Goal: Task Accomplishment & Management: Manage account settings

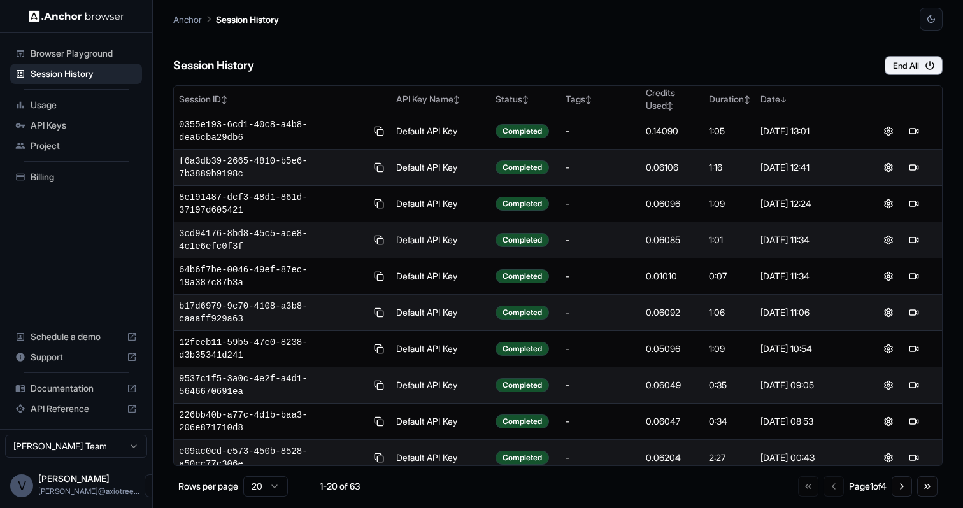
click at [60, 103] on span "Usage" at bounding box center [84, 105] width 106 height 13
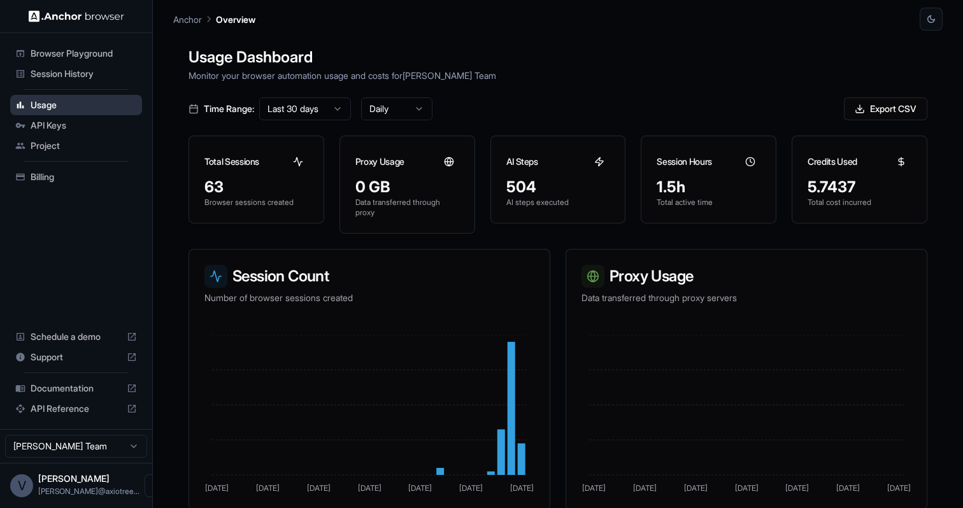
click at [36, 108] on span "Usage" at bounding box center [84, 105] width 106 height 13
click at [36, 72] on span "Session History" at bounding box center [84, 73] width 106 height 13
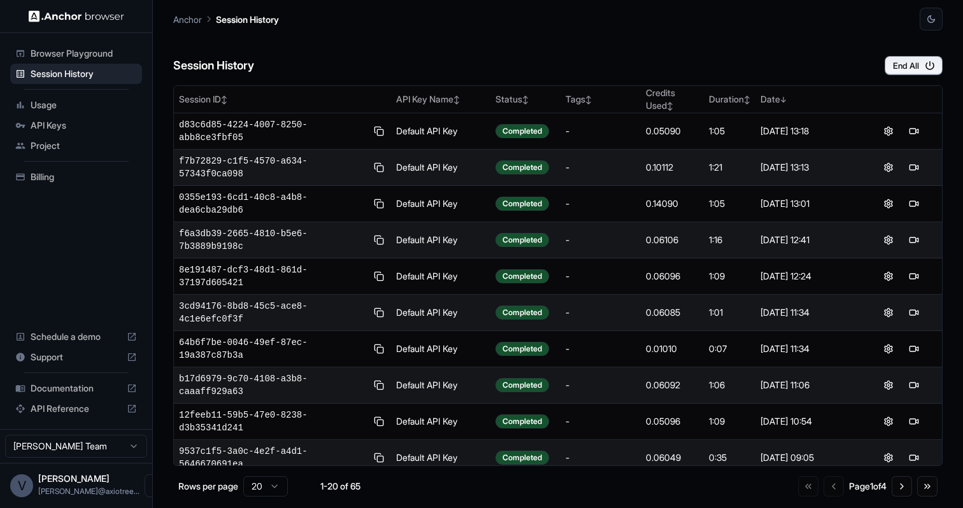
click at [523, 26] on div "Anchor Session History" at bounding box center [557, 15] width 769 height 31
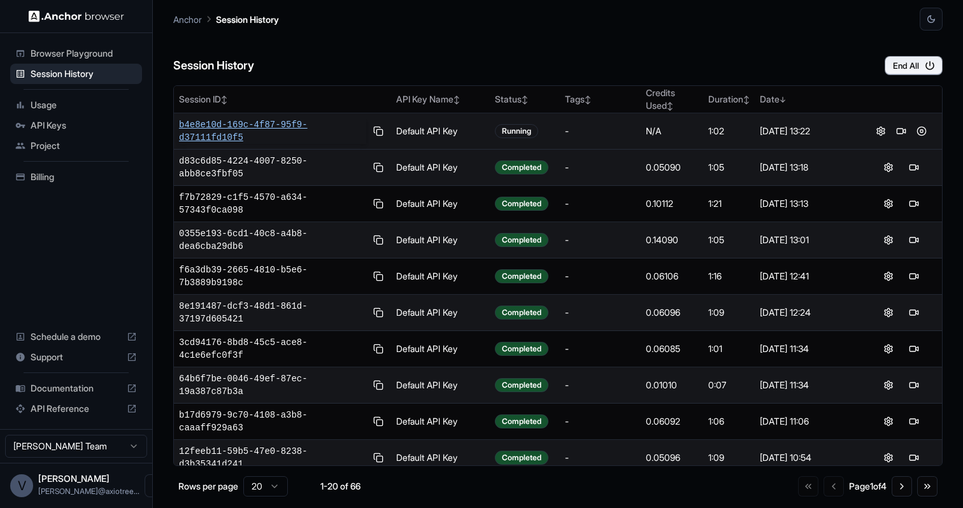
click at [215, 129] on span "b4e8e10d-169c-4f87-95f9-d37111fd10f5" at bounding box center [272, 130] width 187 height 25
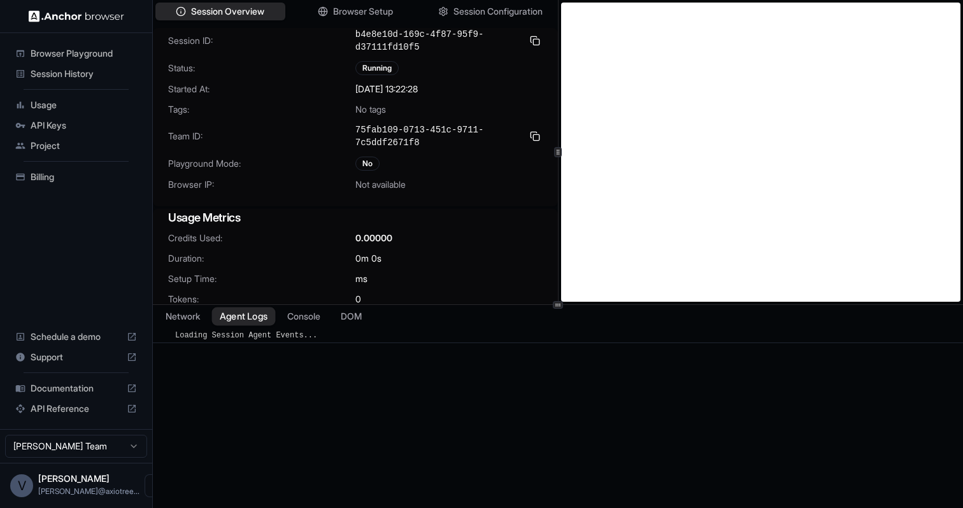
click at [265, 318] on button "Agent Logs" at bounding box center [244, 317] width 64 height 18
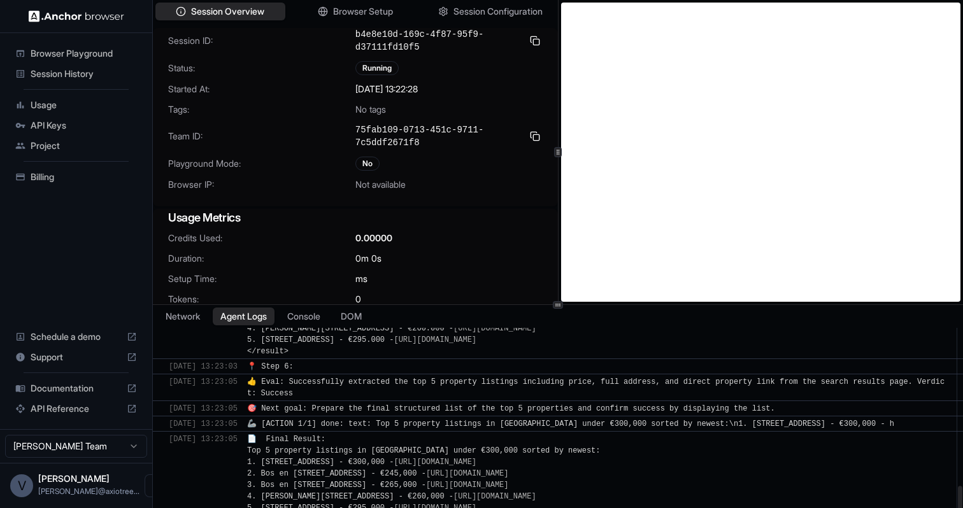
scroll to position [721, 0]
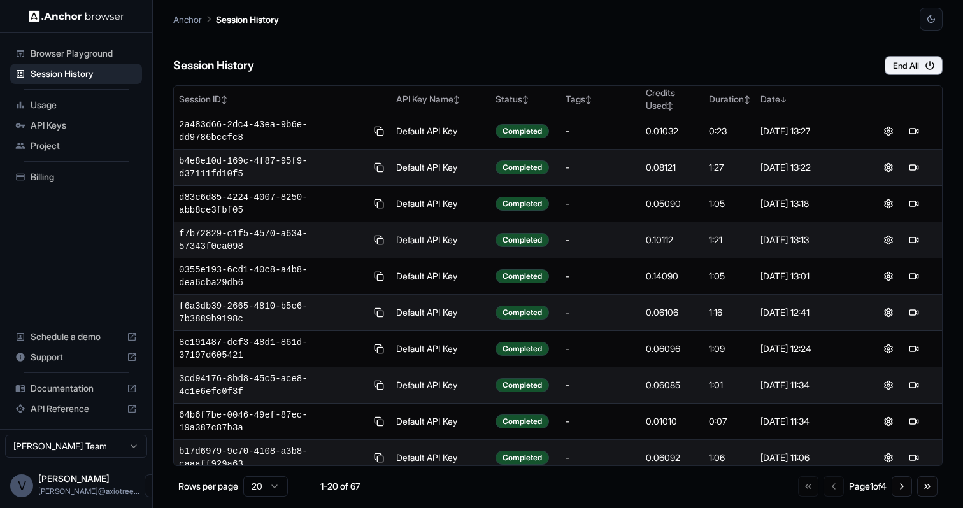
click at [48, 172] on span "Billing" at bounding box center [84, 177] width 106 height 13
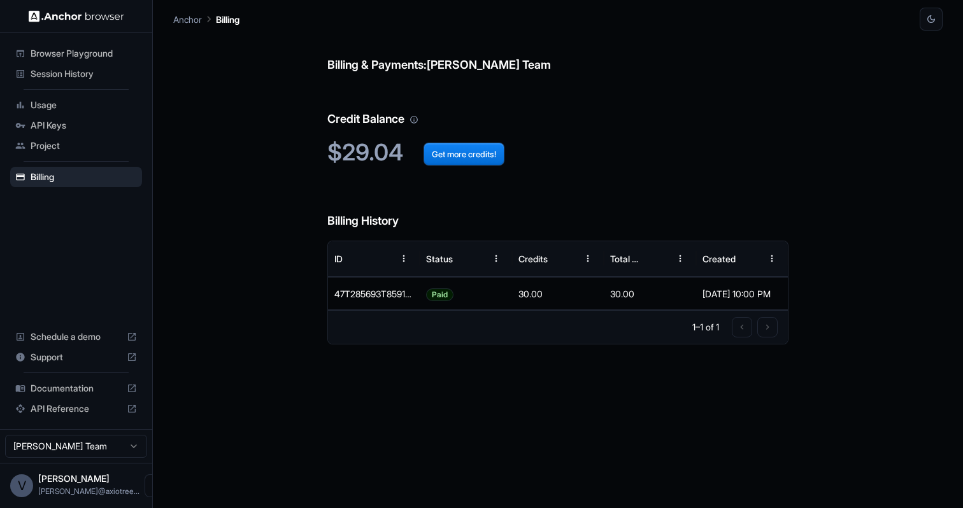
click at [54, 101] on span "Usage" at bounding box center [84, 105] width 106 height 13
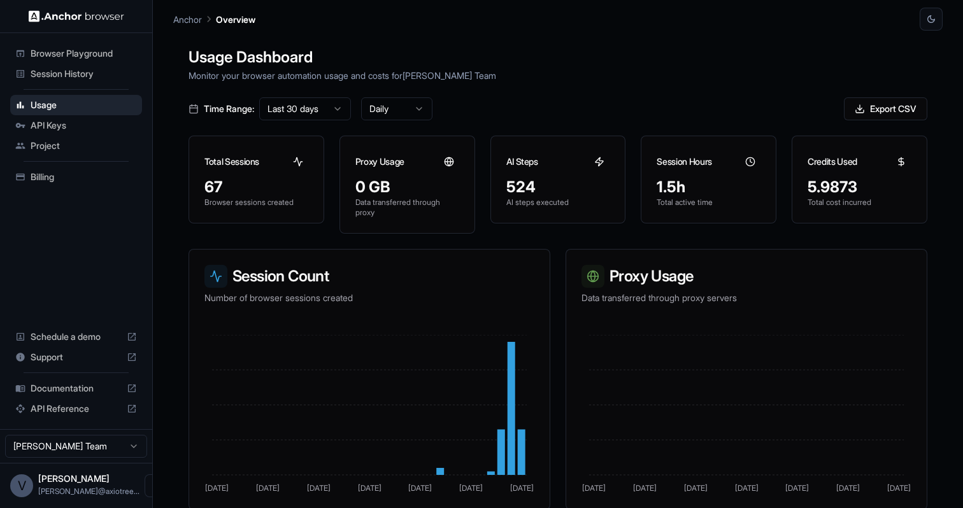
click at [61, 77] on span "Session History" at bounding box center [84, 73] width 106 height 13
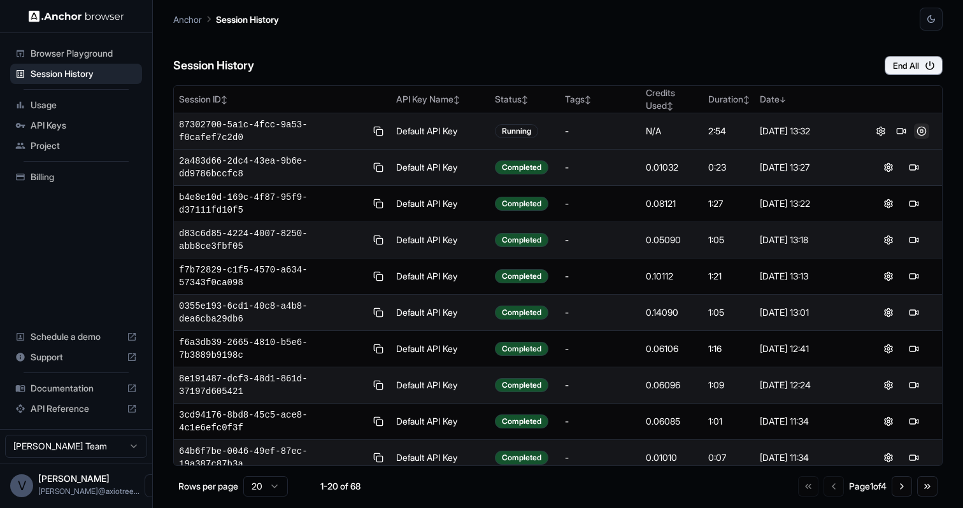
click at [923, 133] on button at bounding box center [921, 131] width 15 height 15
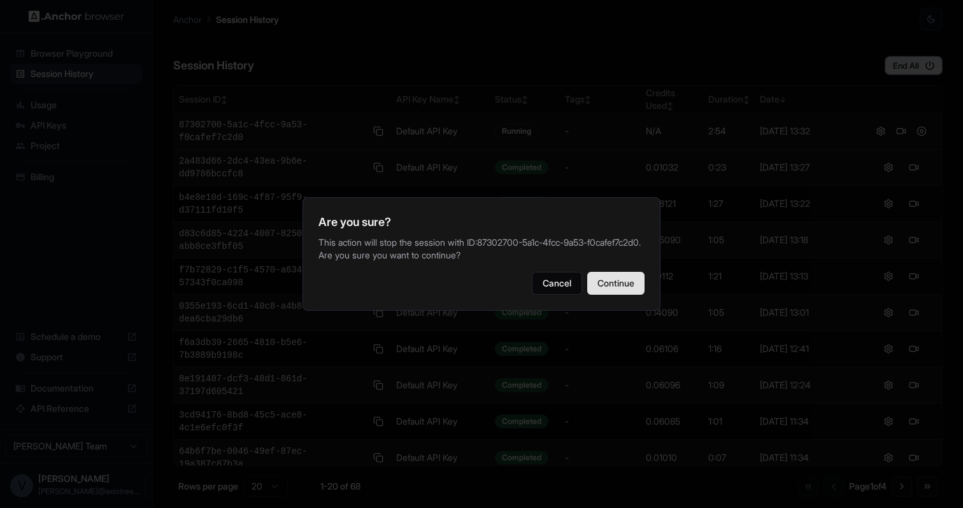
click at [632, 291] on button "Continue" at bounding box center [615, 283] width 57 height 23
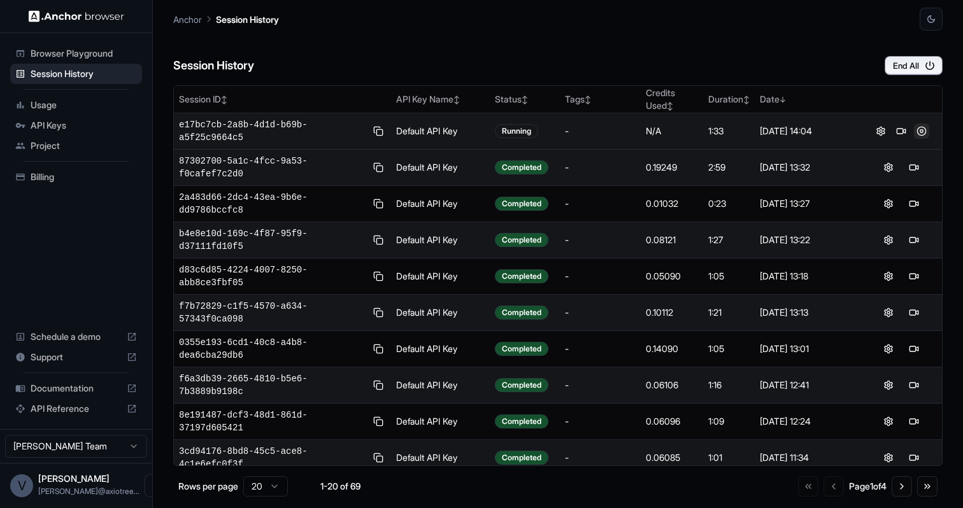
click at [921, 132] on button at bounding box center [921, 131] width 15 height 15
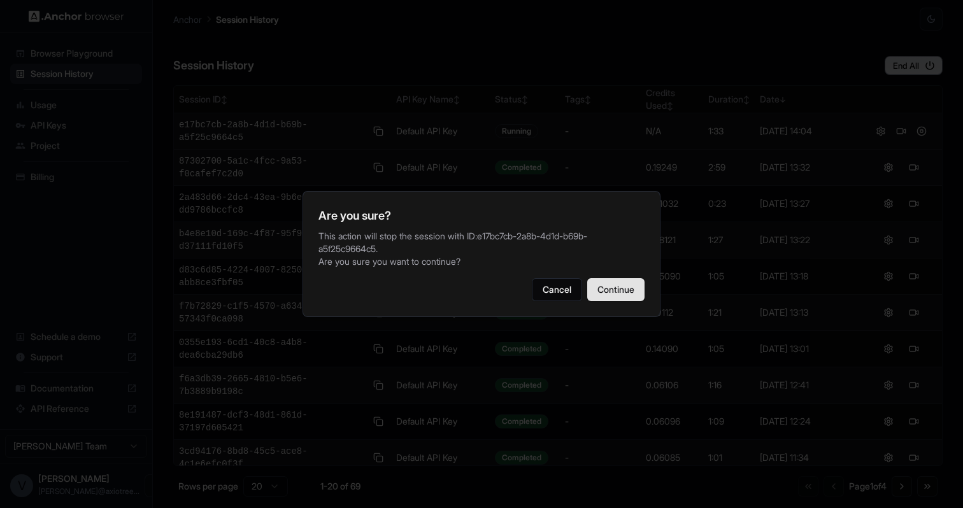
click at [598, 292] on button "Continue" at bounding box center [615, 289] width 57 height 23
